Goal: Task Accomplishment & Management: Manage account settings

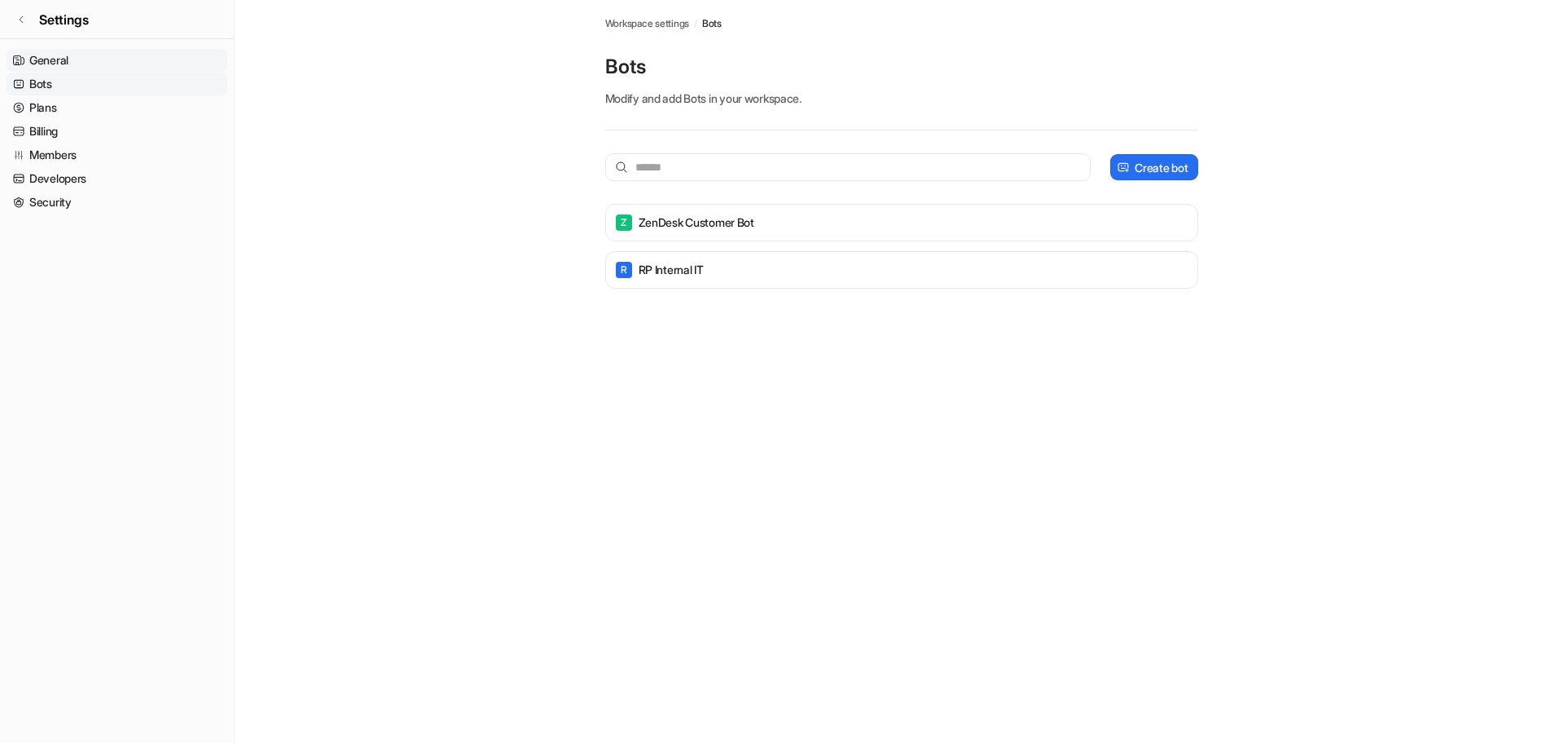
click at [72, 59] on link "General" at bounding box center [117, 60] width 221 height 23
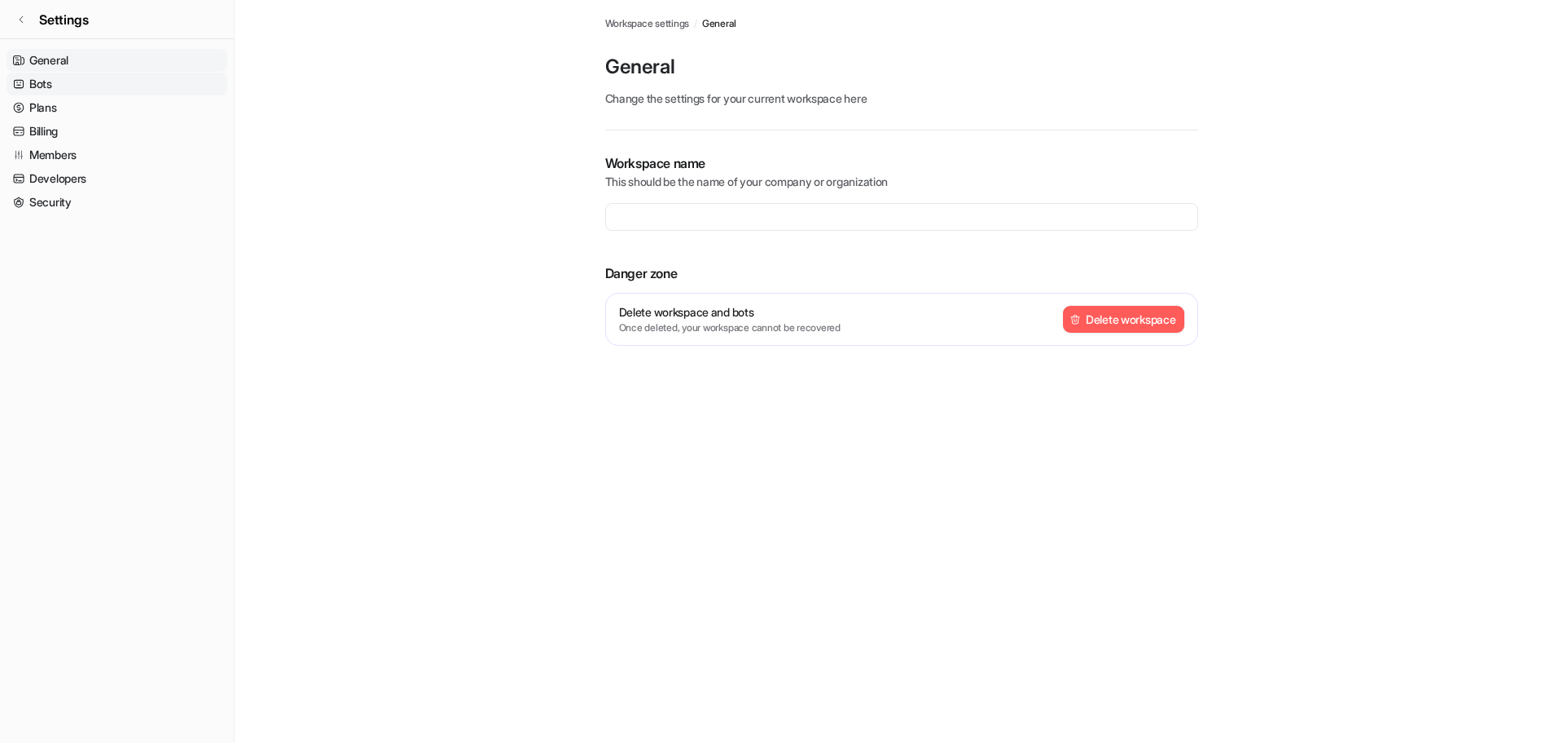
type input "**********"
click at [71, 201] on link "Security" at bounding box center [117, 202] width 221 height 23
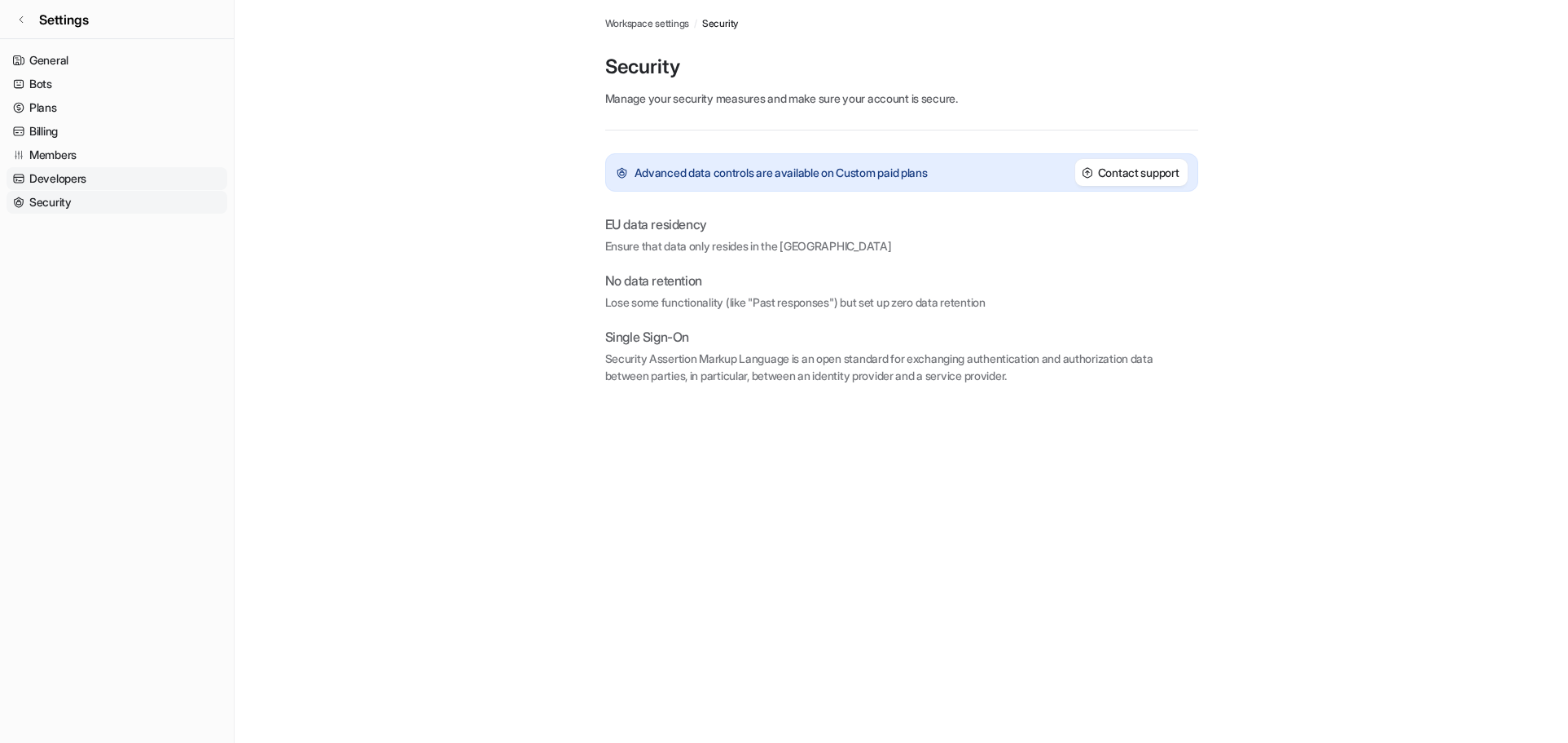
click at [39, 181] on link "Developers" at bounding box center [117, 178] width 221 height 23
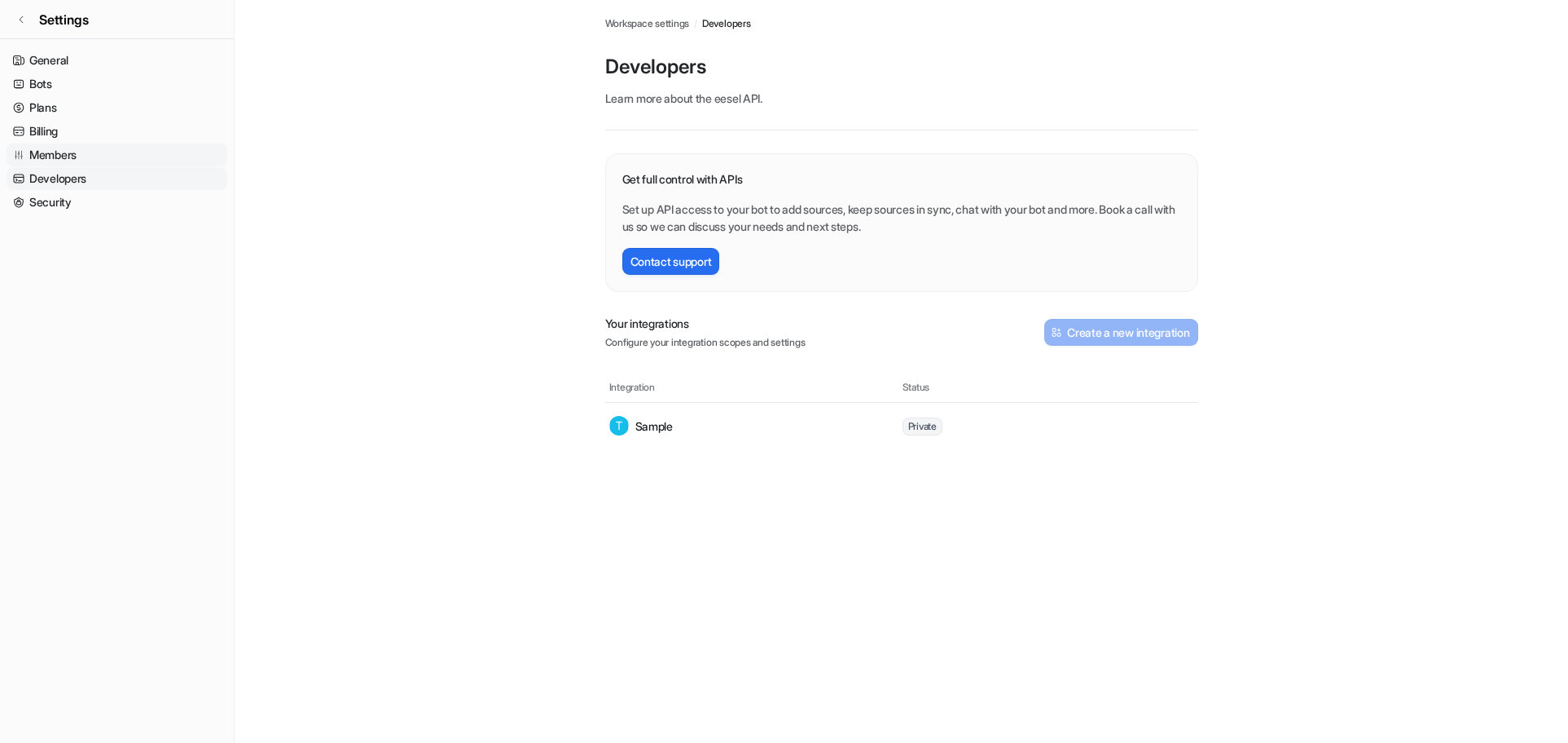
click at [43, 156] on link "Members" at bounding box center [117, 154] width 221 height 23
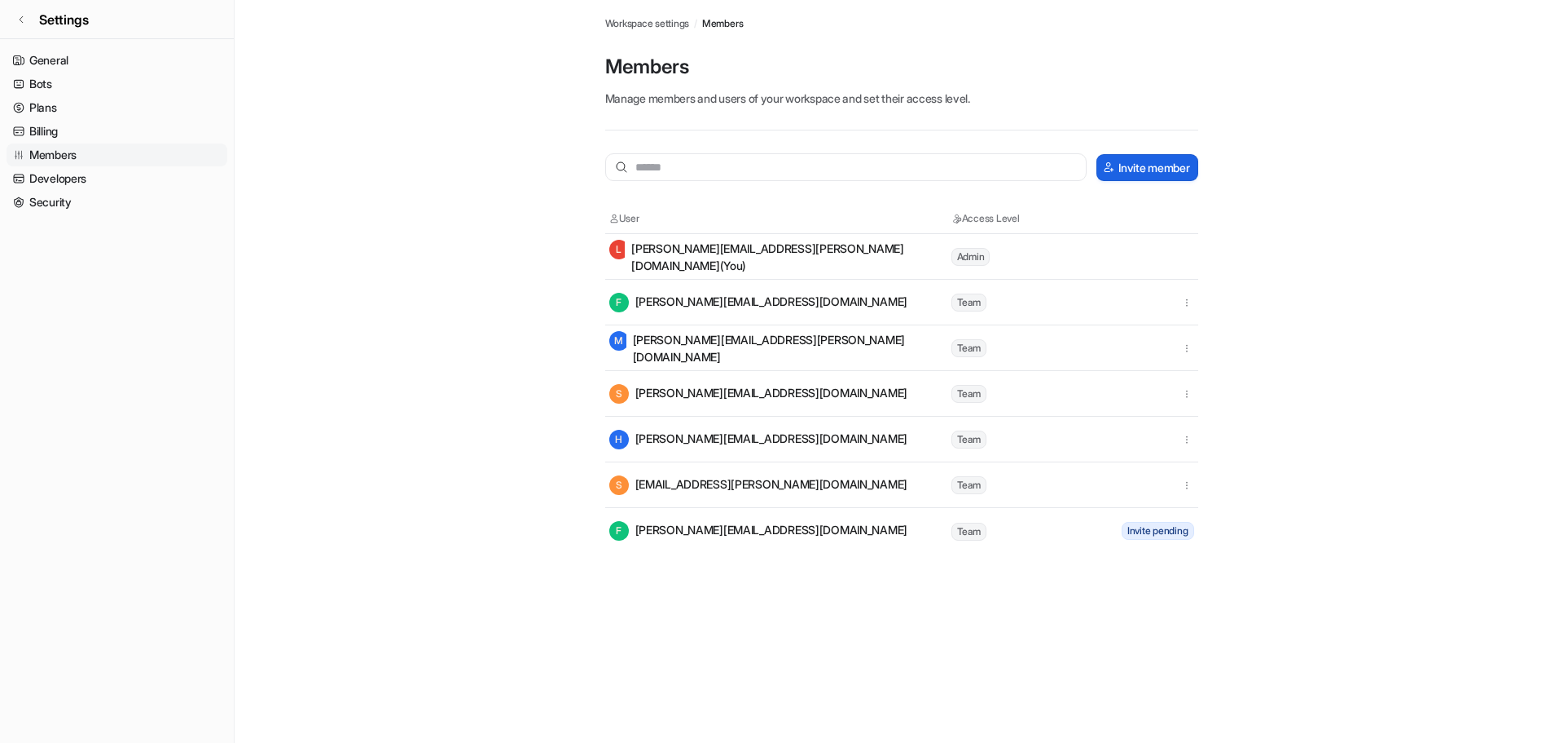
click at [1130, 162] on button "Invite member" at bounding box center [1146, 168] width 101 height 27
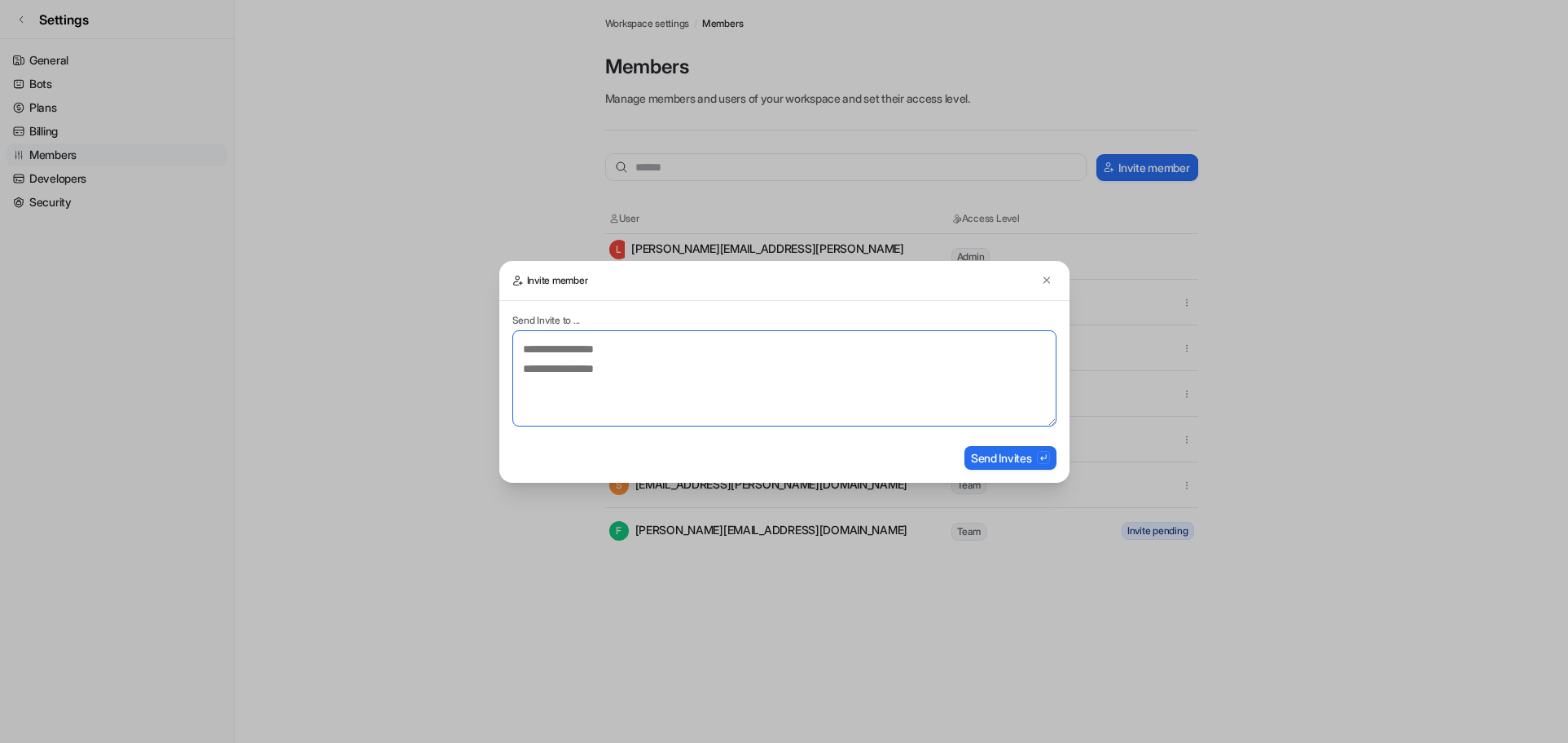
click at [575, 371] on textarea at bounding box center [784, 379] width 544 height 97
paste textarea "**********"
type textarea "**********"
click at [1000, 457] on button "Send Invites" at bounding box center [1010, 457] width 92 height 24
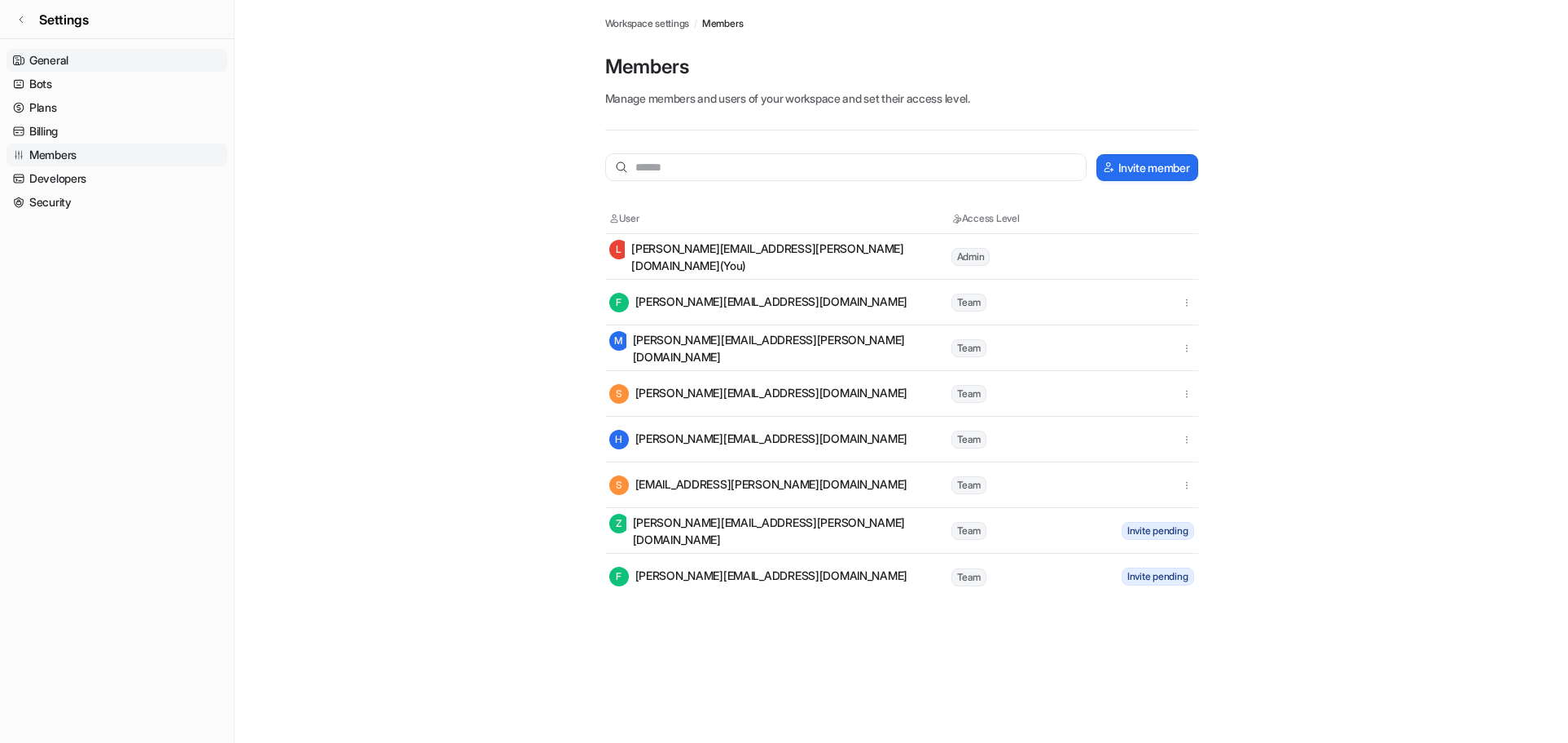
click at [36, 59] on link "General" at bounding box center [117, 60] width 221 height 23
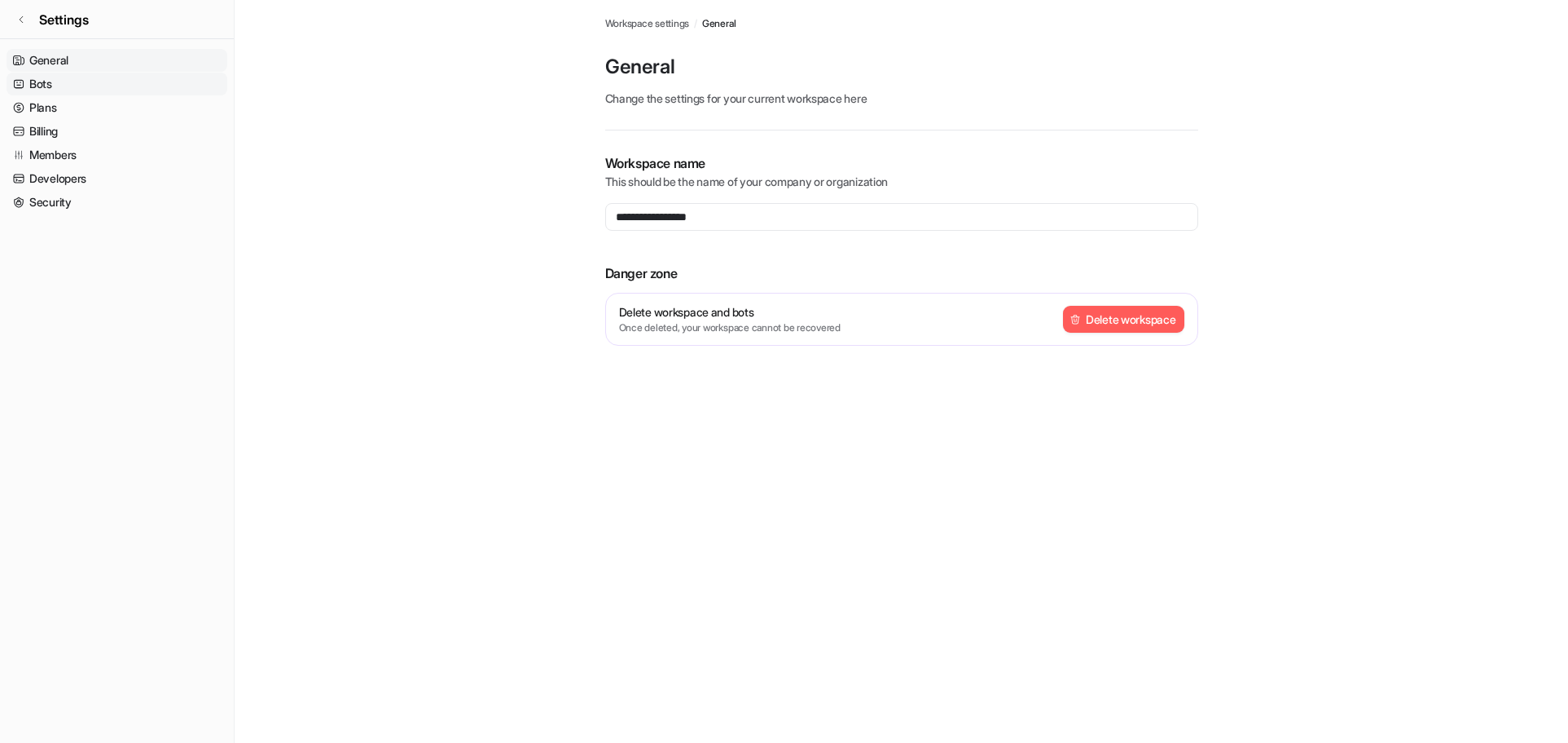
click at [39, 86] on link "Bots" at bounding box center [117, 84] width 221 height 23
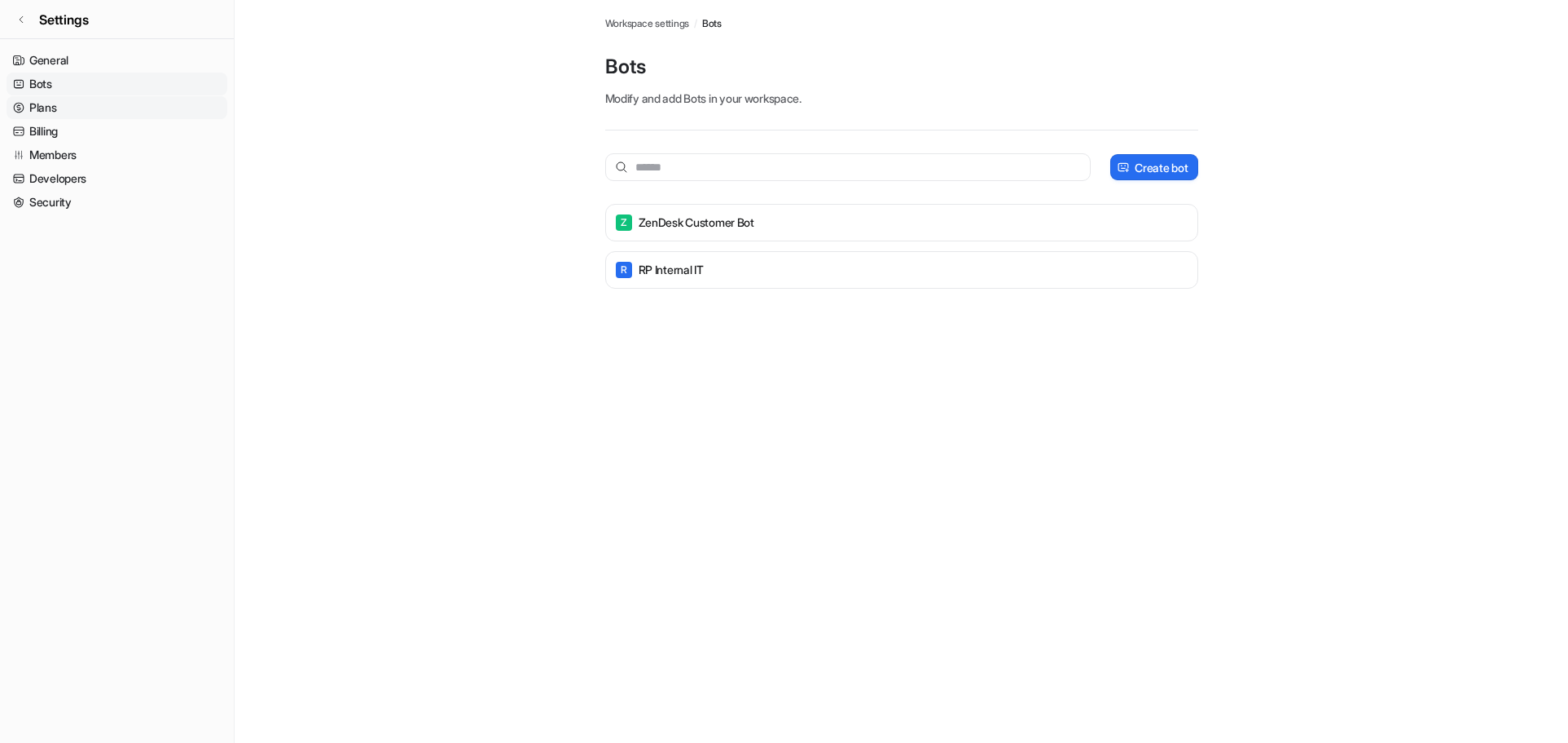
click at [41, 101] on link "Plans" at bounding box center [117, 108] width 221 height 23
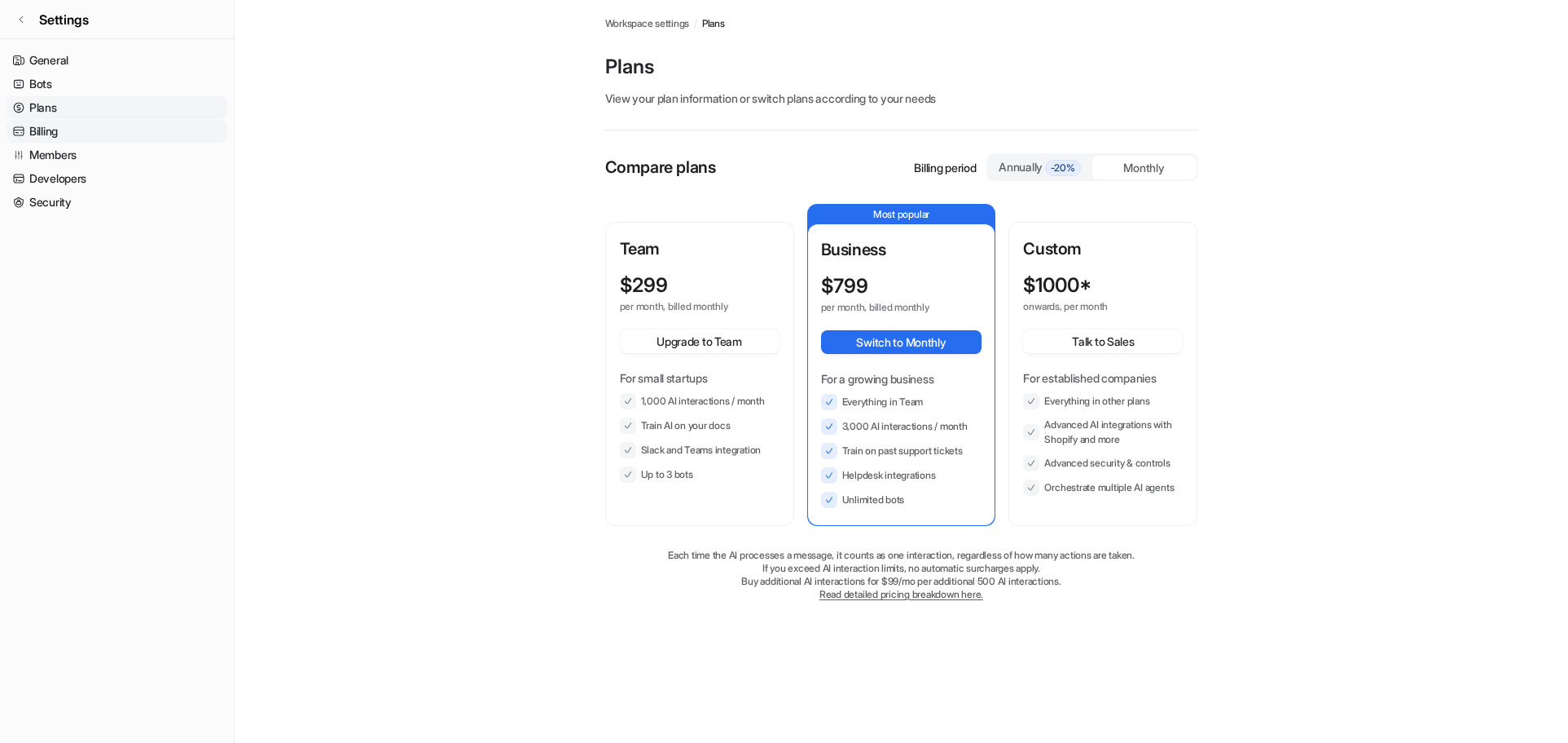
click at [43, 130] on link "Billing" at bounding box center [117, 130] width 221 height 23
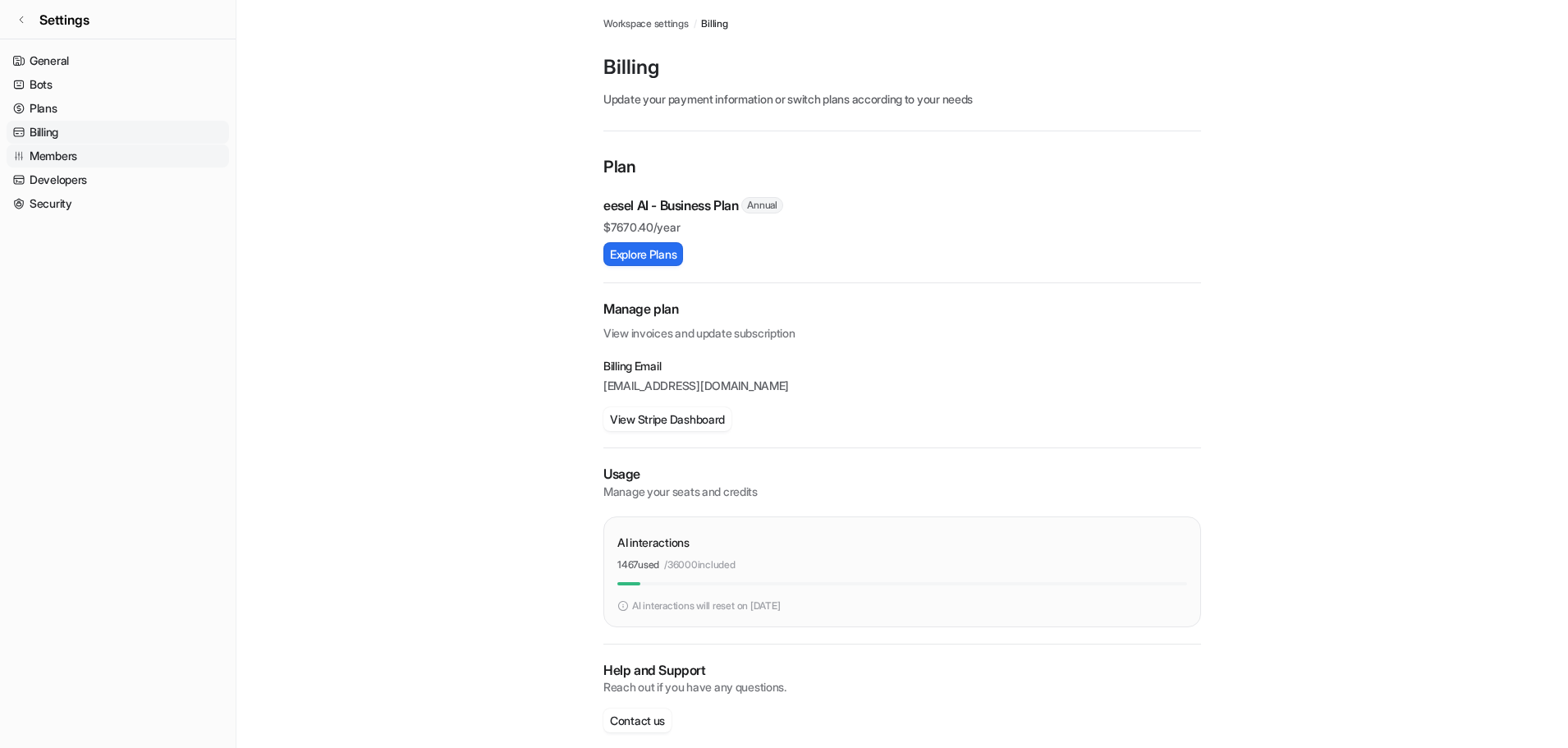
click at [51, 157] on link "Members" at bounding box center [118, 155] width 223 height 23
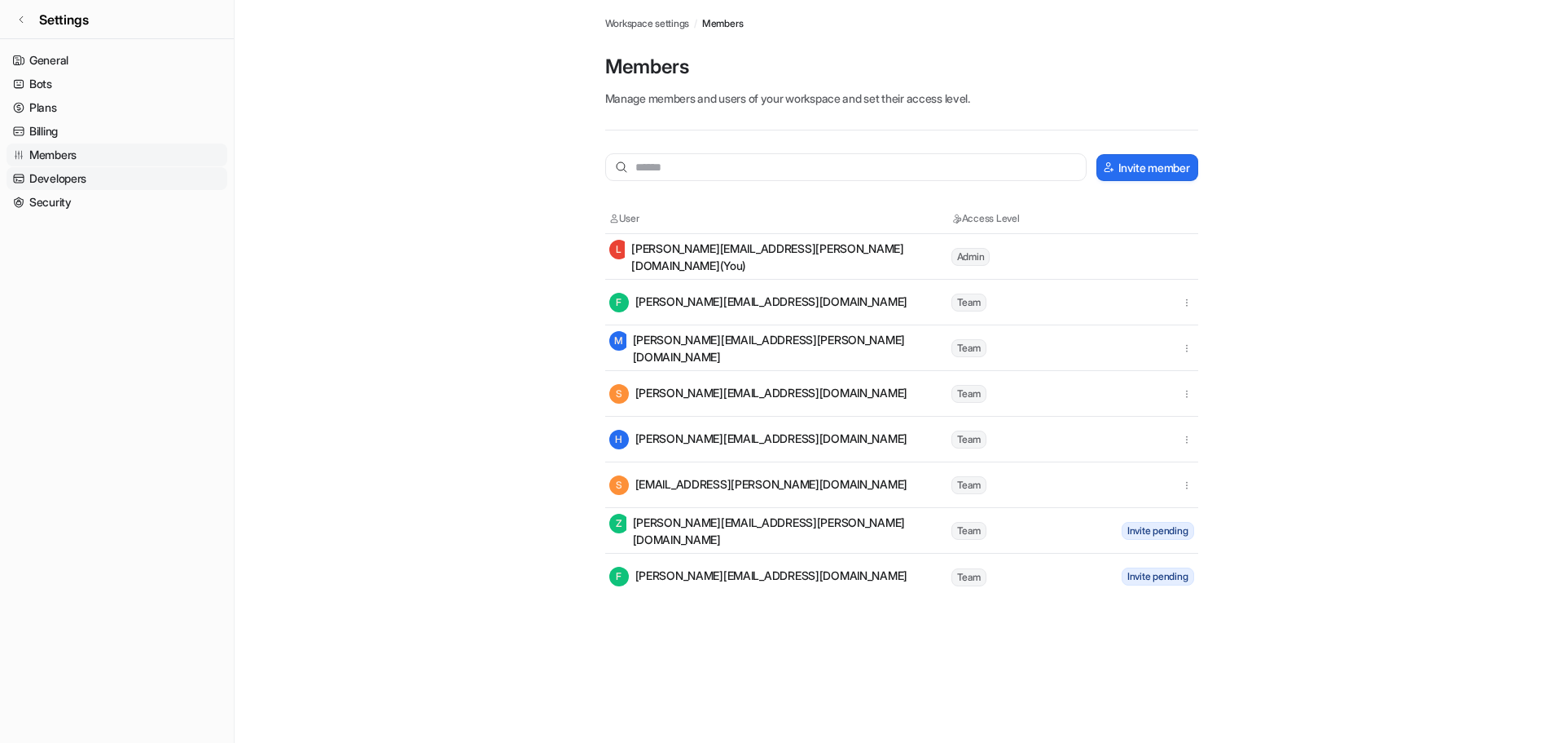
click at [60, 177] on link "Developers" at bounding box center [117, 178] width 221 height 23
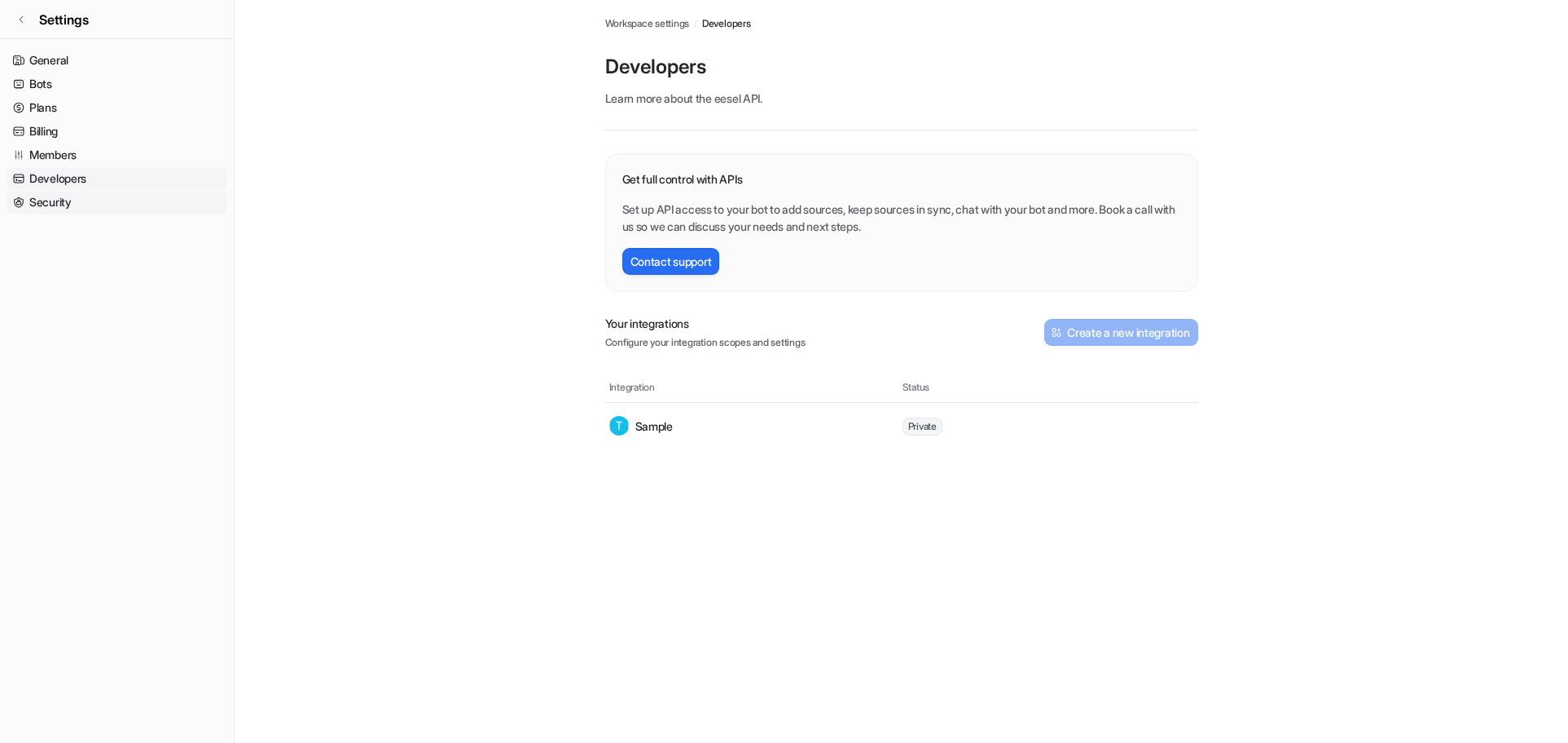
click at [54, 197] on link "Security" at bounding box center [117, 202] width 221 height 23
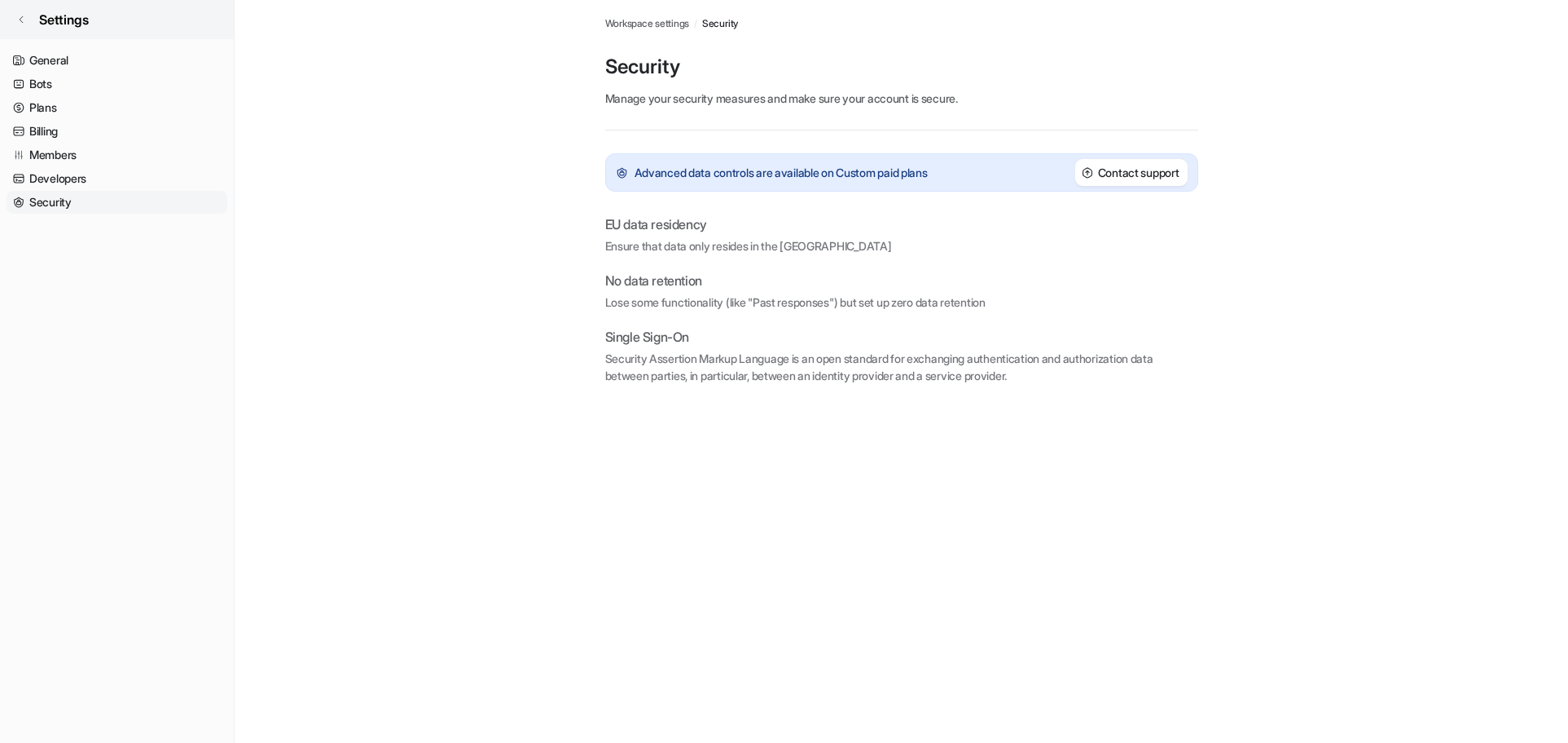
click at [23, 18] on icon at bounding box center [21, 19] width 10 height 10
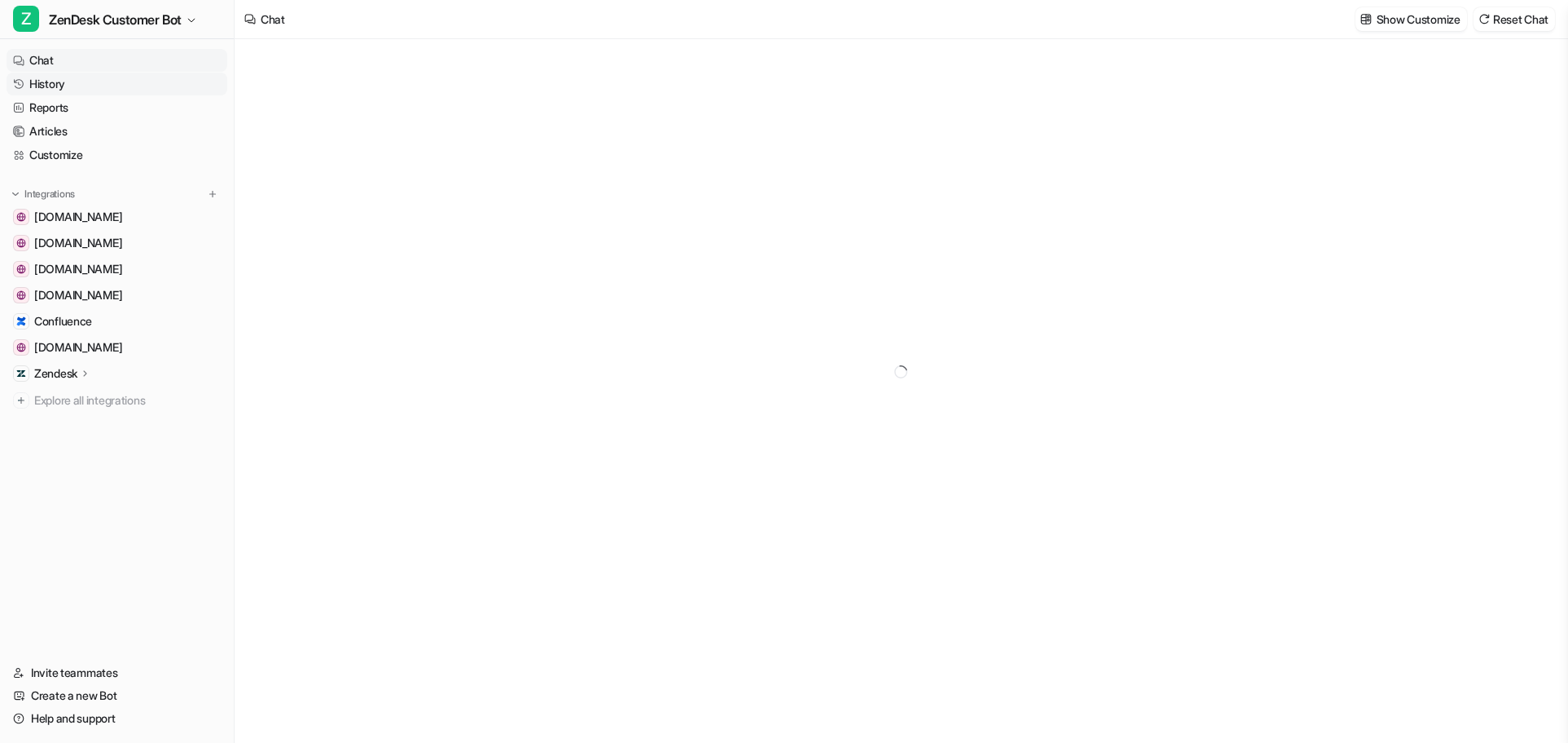
type textarea "**********"
click at [49, 134] on link "Articles" at bounding box center [117, 130] width 221 height 23
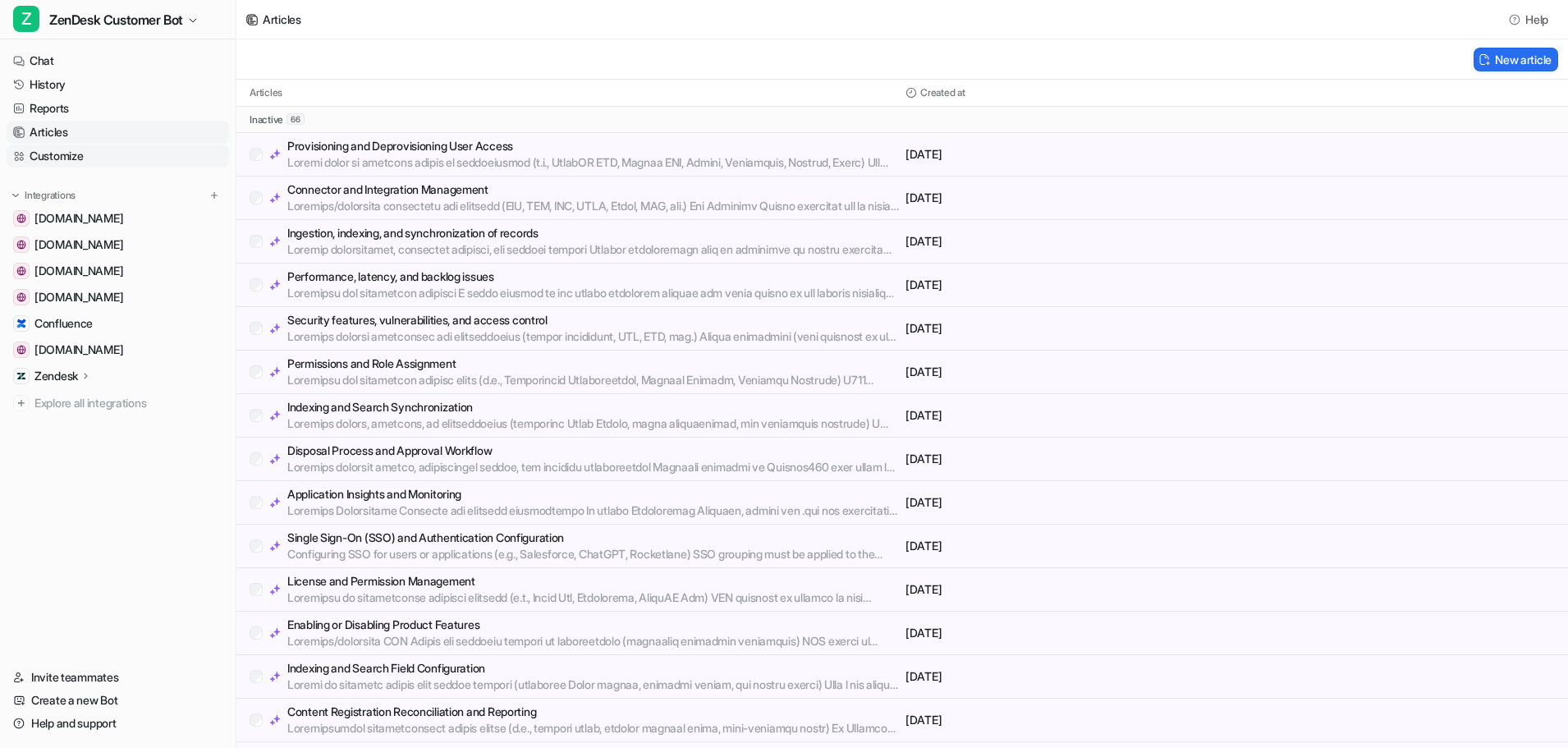
click at [46, 155] on link "Customize" at bounding box center [118, 155] width 223 height 23
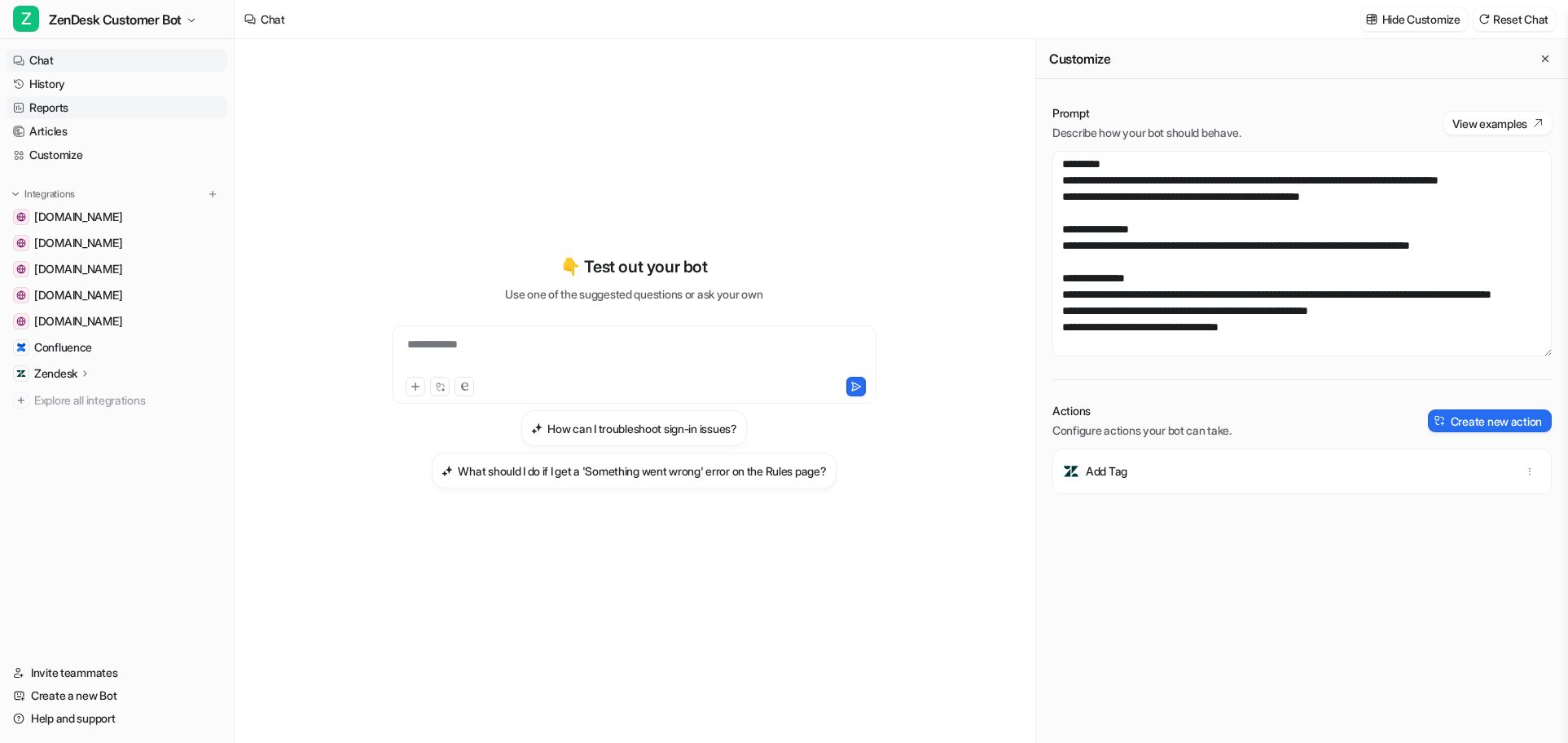
click at [47, 104] on link "Reports" at bounding box center [117, 108] width 221 height 23
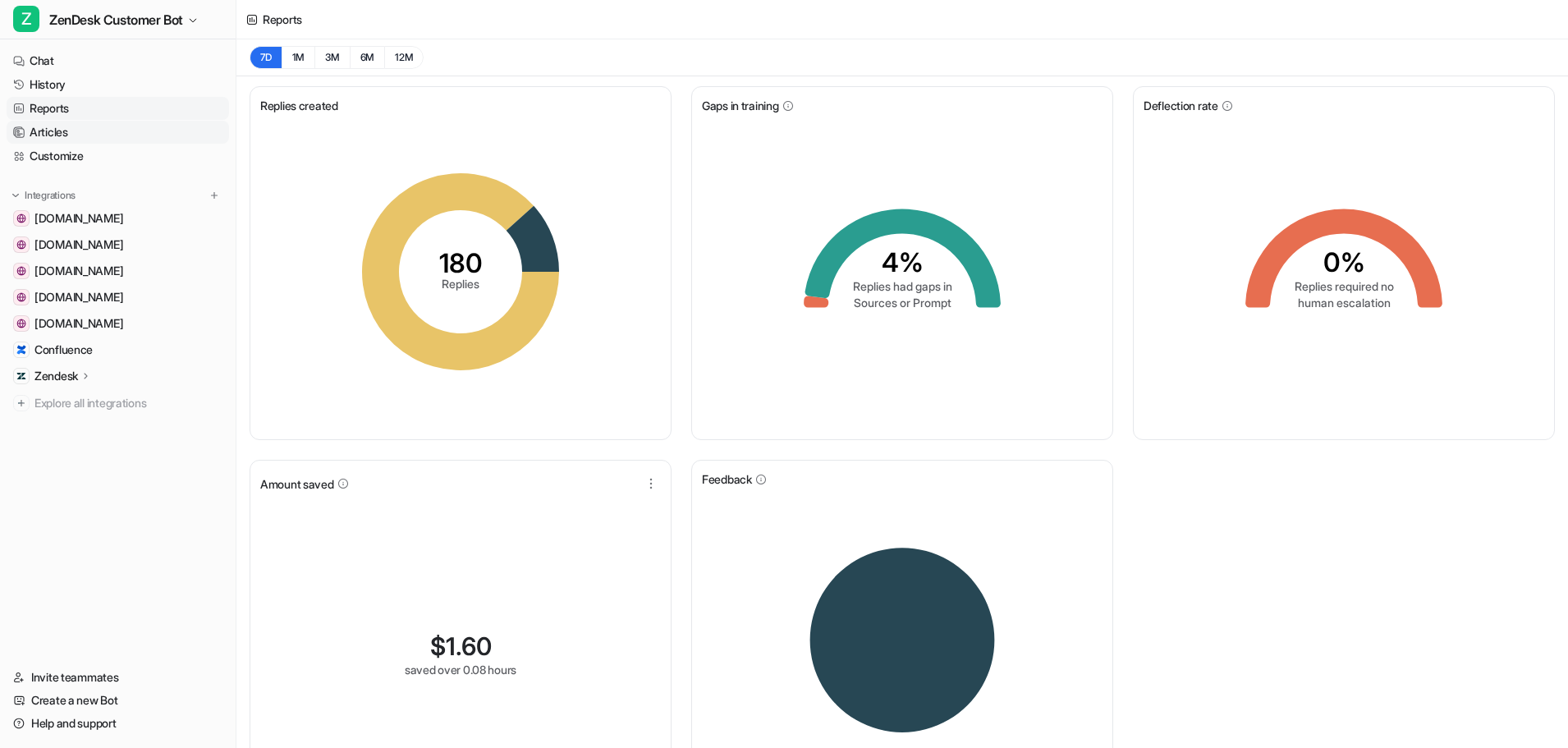
click at [57, 130] on link "Articles" at bounding box center [118, 131] width 223 height 23
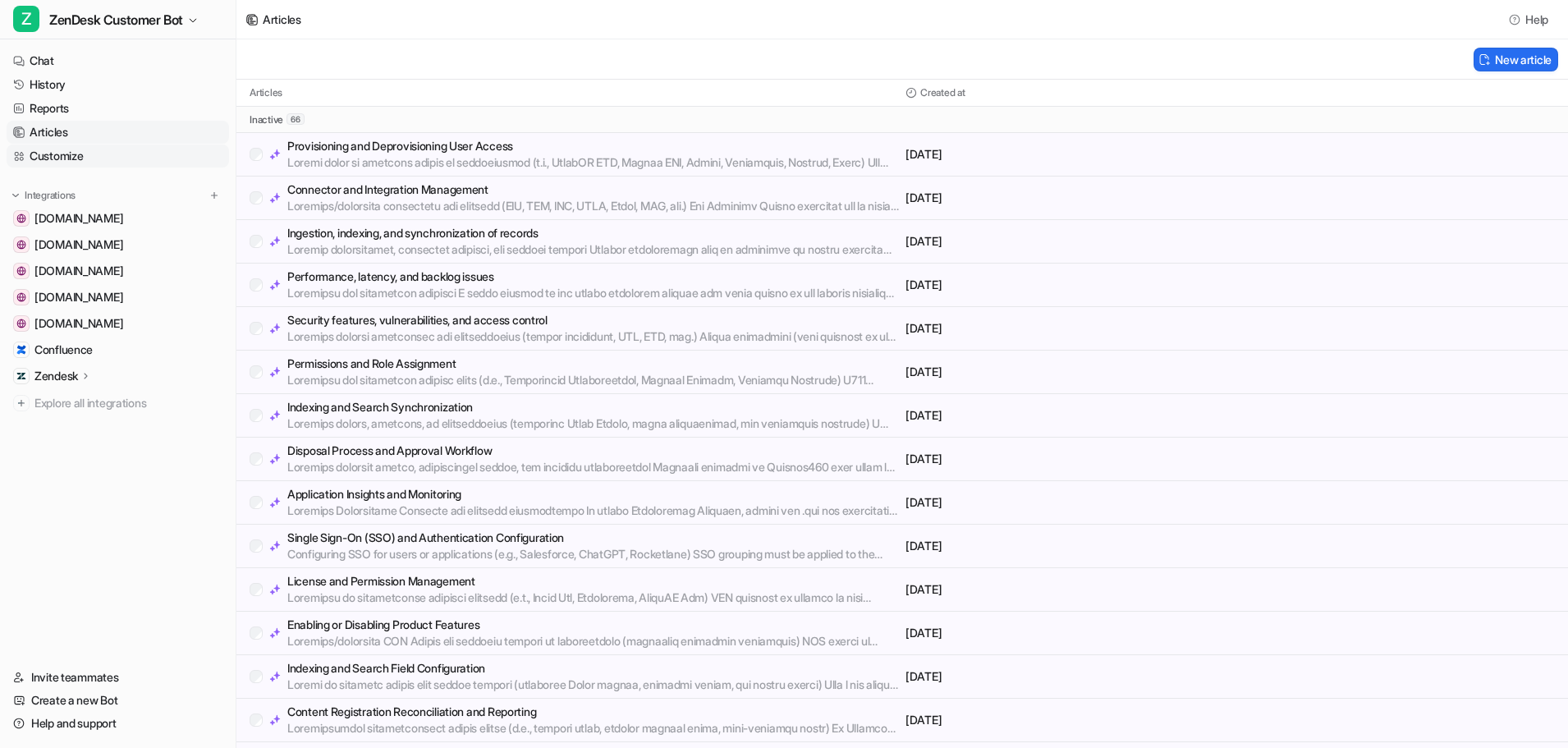
click at [56, 156] on link "Customize" at bounding box center [118, 155] width 223 height 23
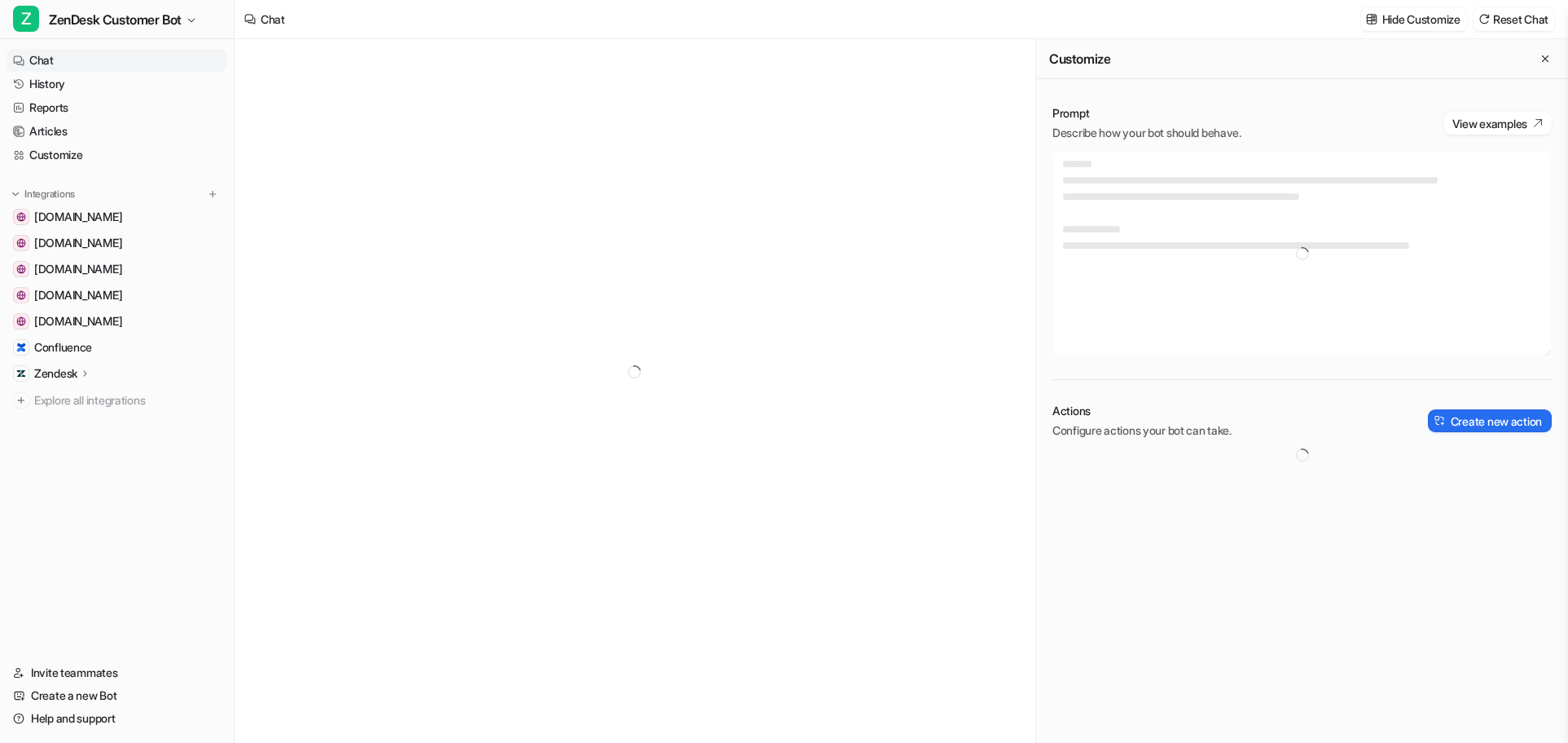
type textarea "**********"
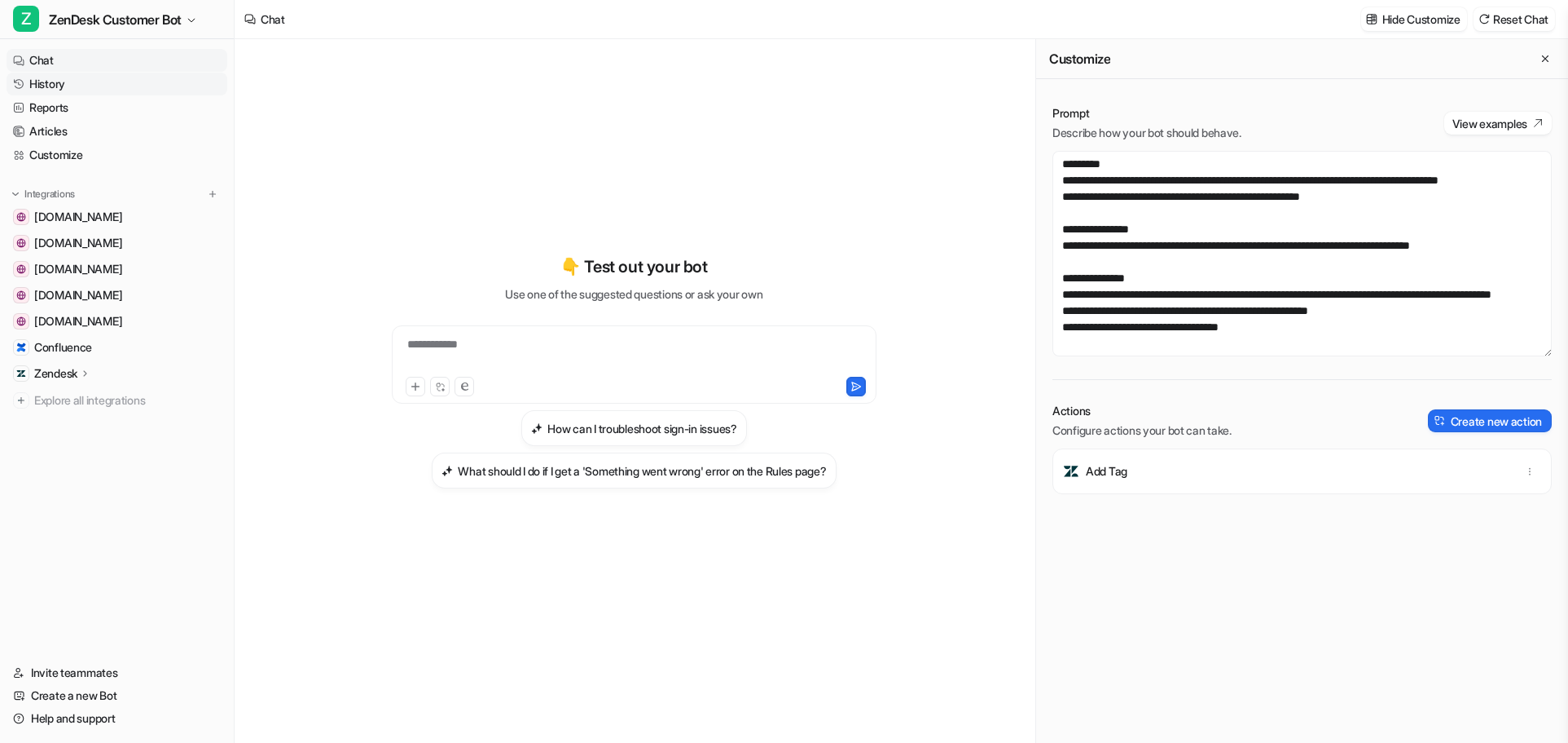
click at [48, 86] on link "History" at bounding box center [117, 84] width 221 height 23
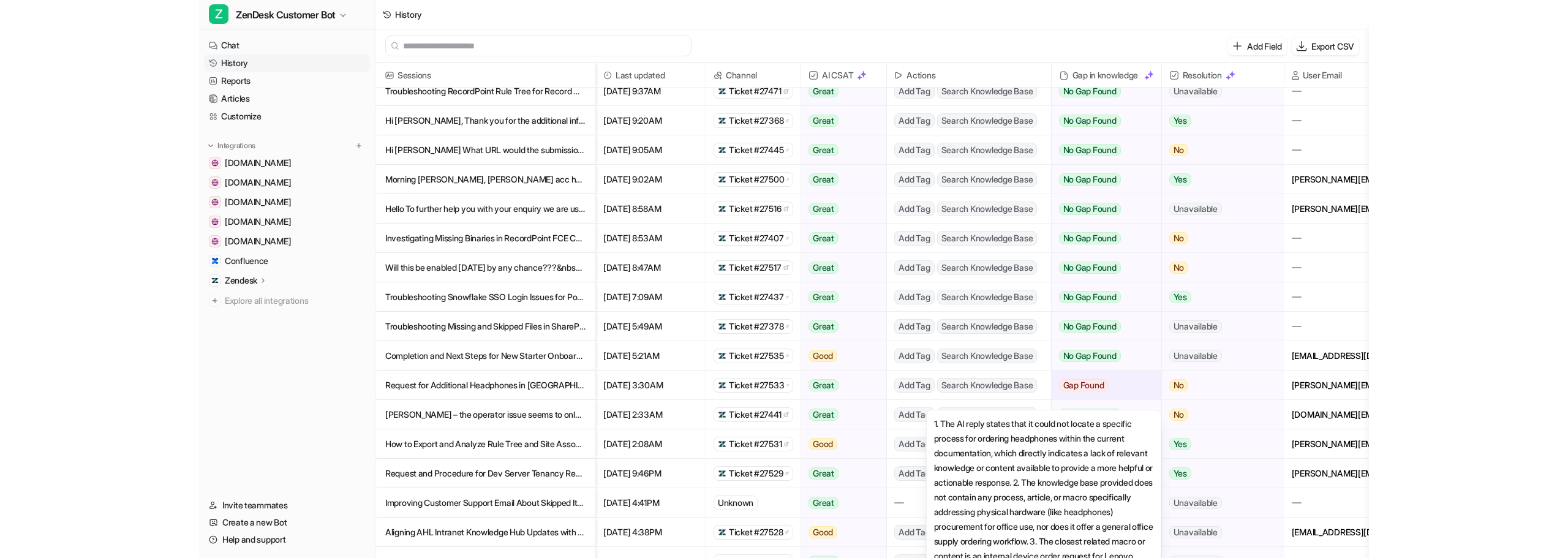
scroll to position [306, 0]
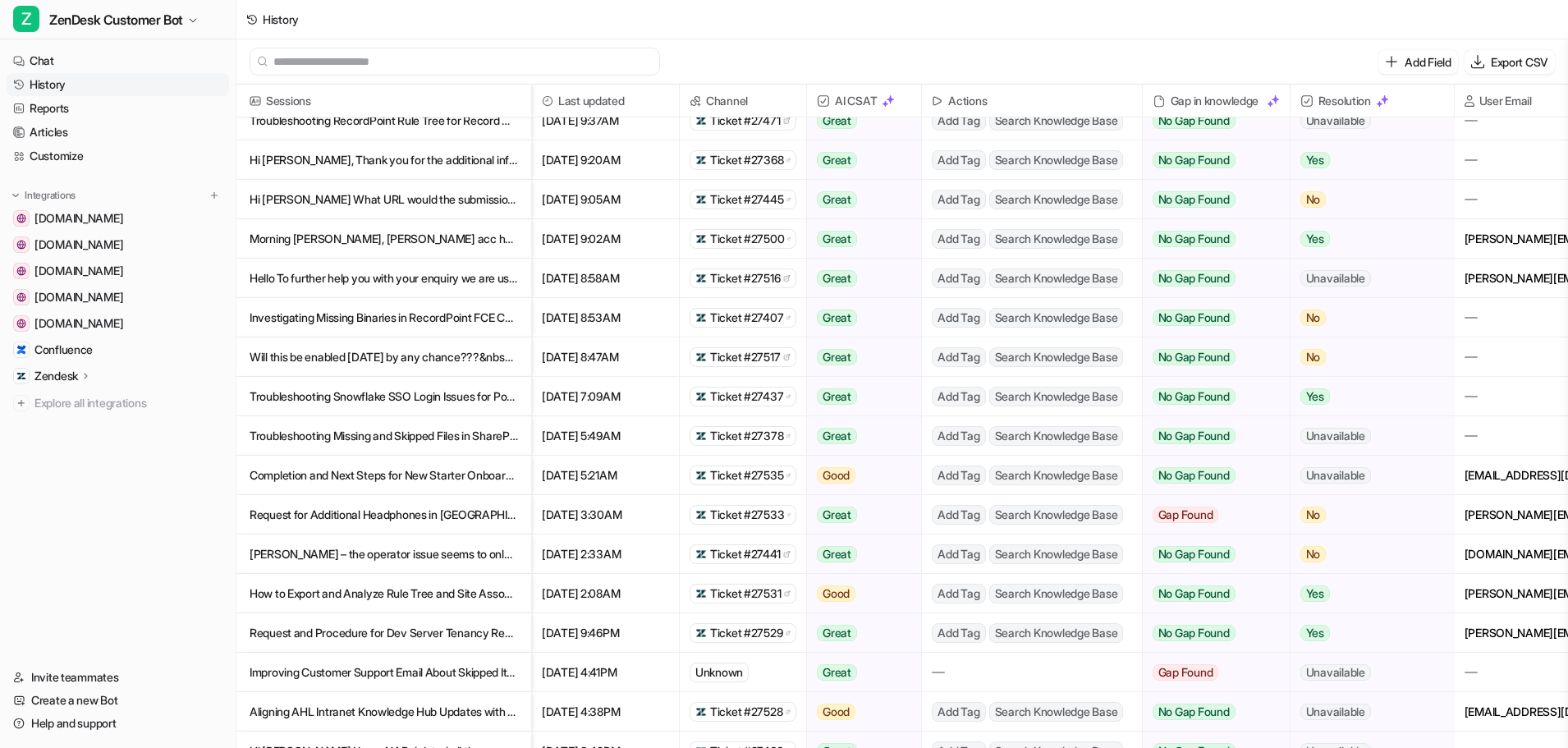
click at [417, 518] on p "Request for Additional Headphones in [GEOGRAPHIC_DATA] Office" at bounding box center [384, 514] width 269 height 39
click at [421, 510] on p "Request for Additional Headphones in [GEOGRAPHIC_DATA] Office" at bounding box center [384, 514] width 269 height 39
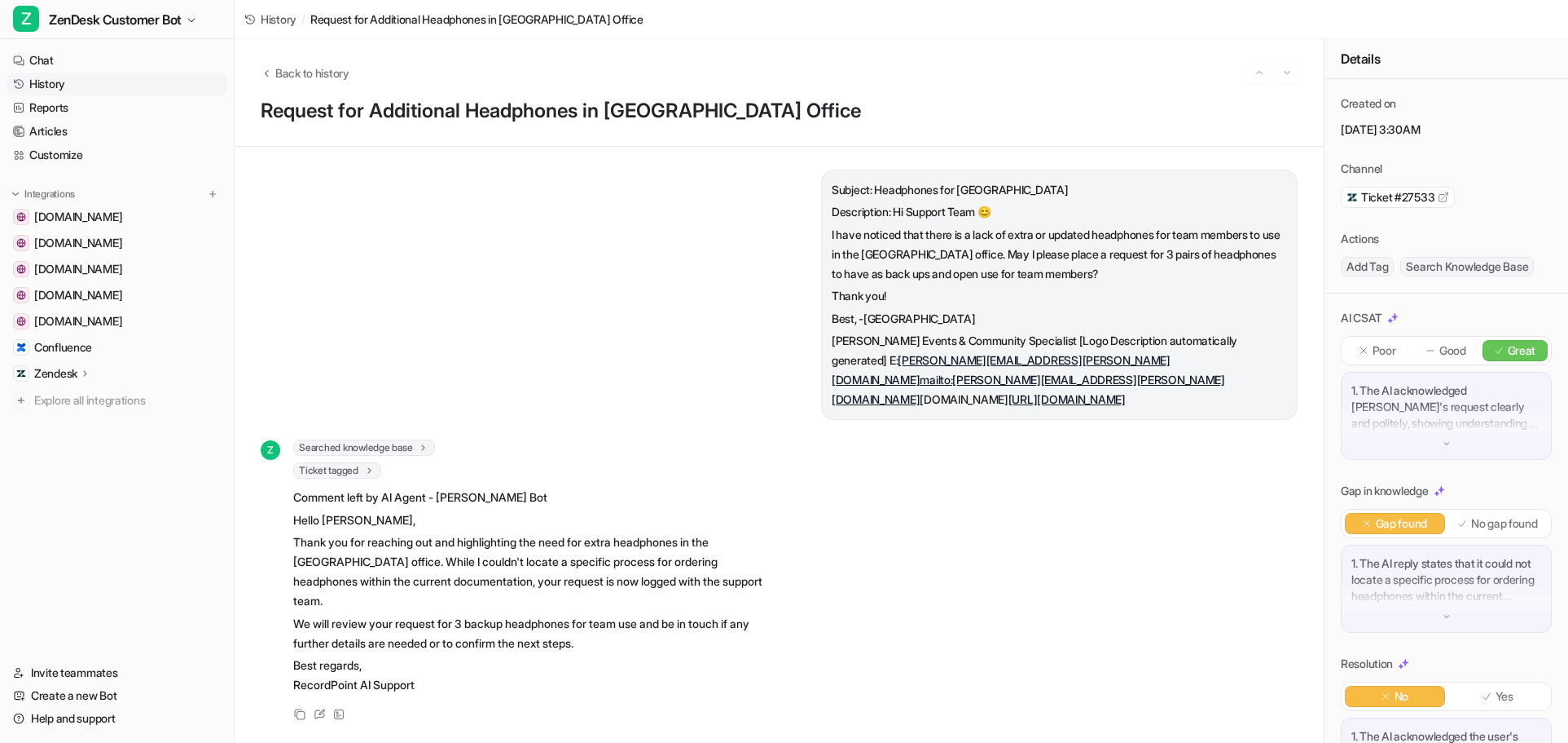
click at [1394, 193] on span "Ticket #27533" at bounding box center [1398, 197] width 74 height 16
